Goal: Task Accomplishment & Management: Use online tool/utility

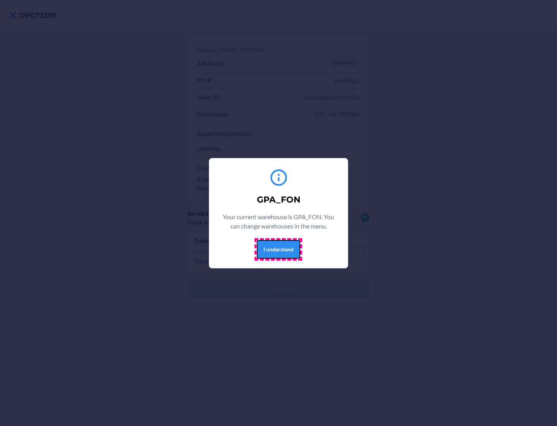
click at [278, 249] on button "I understand" at bounding box center [278, 249] width 43 height 19
